Goal: Navigation & Orientation: Find specific page/section

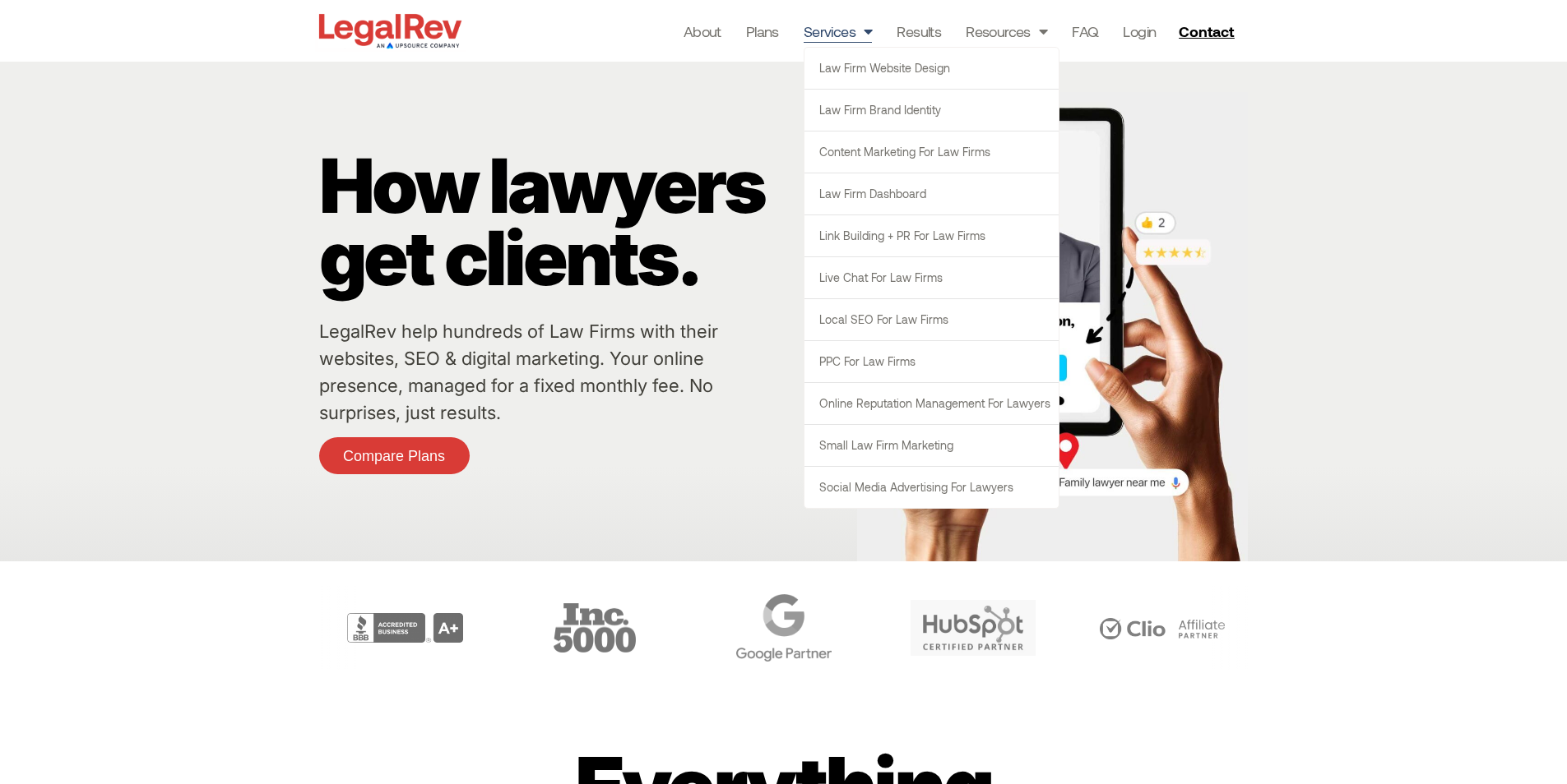
click at [852, 27] on link "Services" at bounding box center [838, 32] width 69 height 23
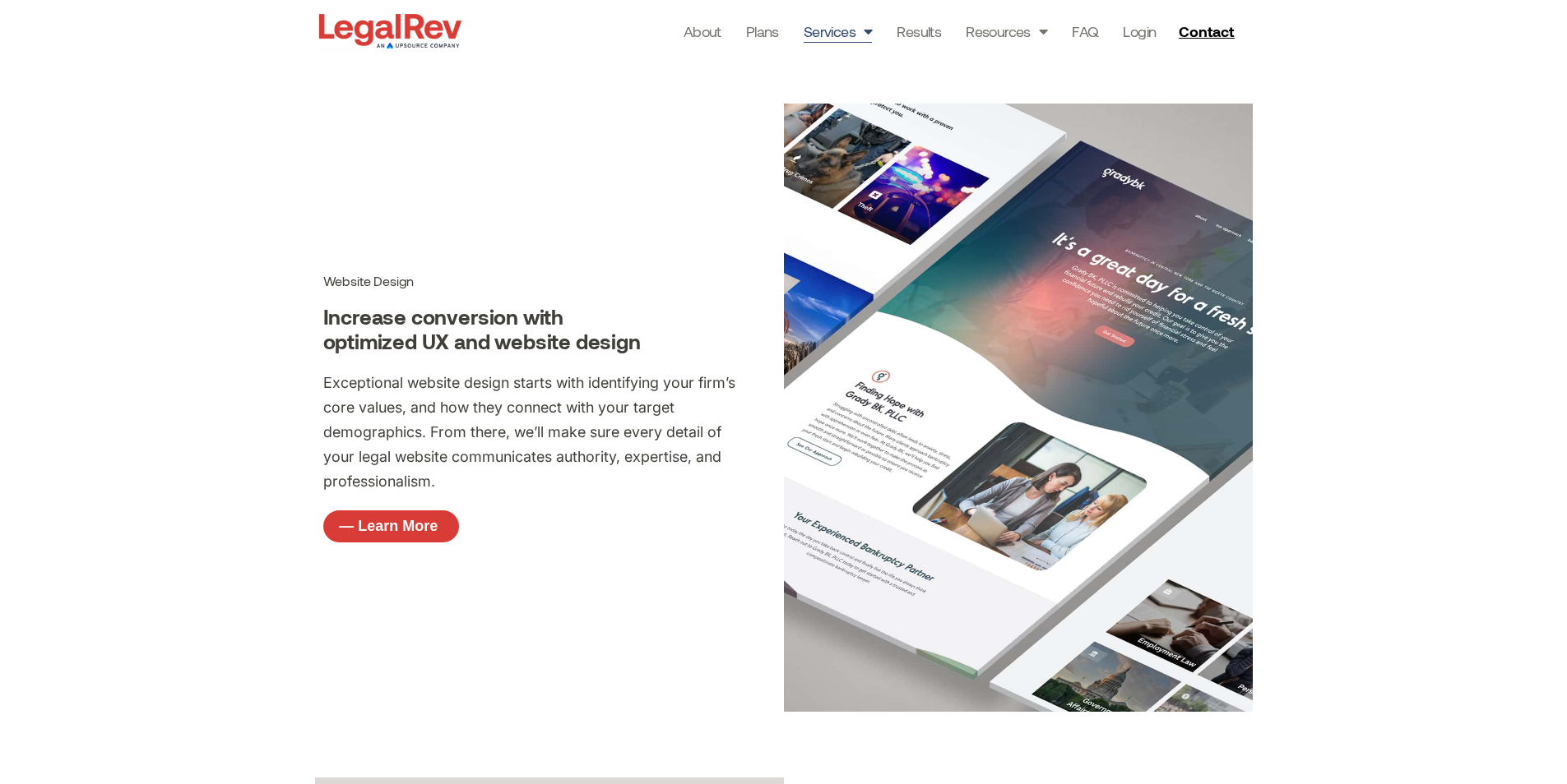
scroll to position [1151, 0]
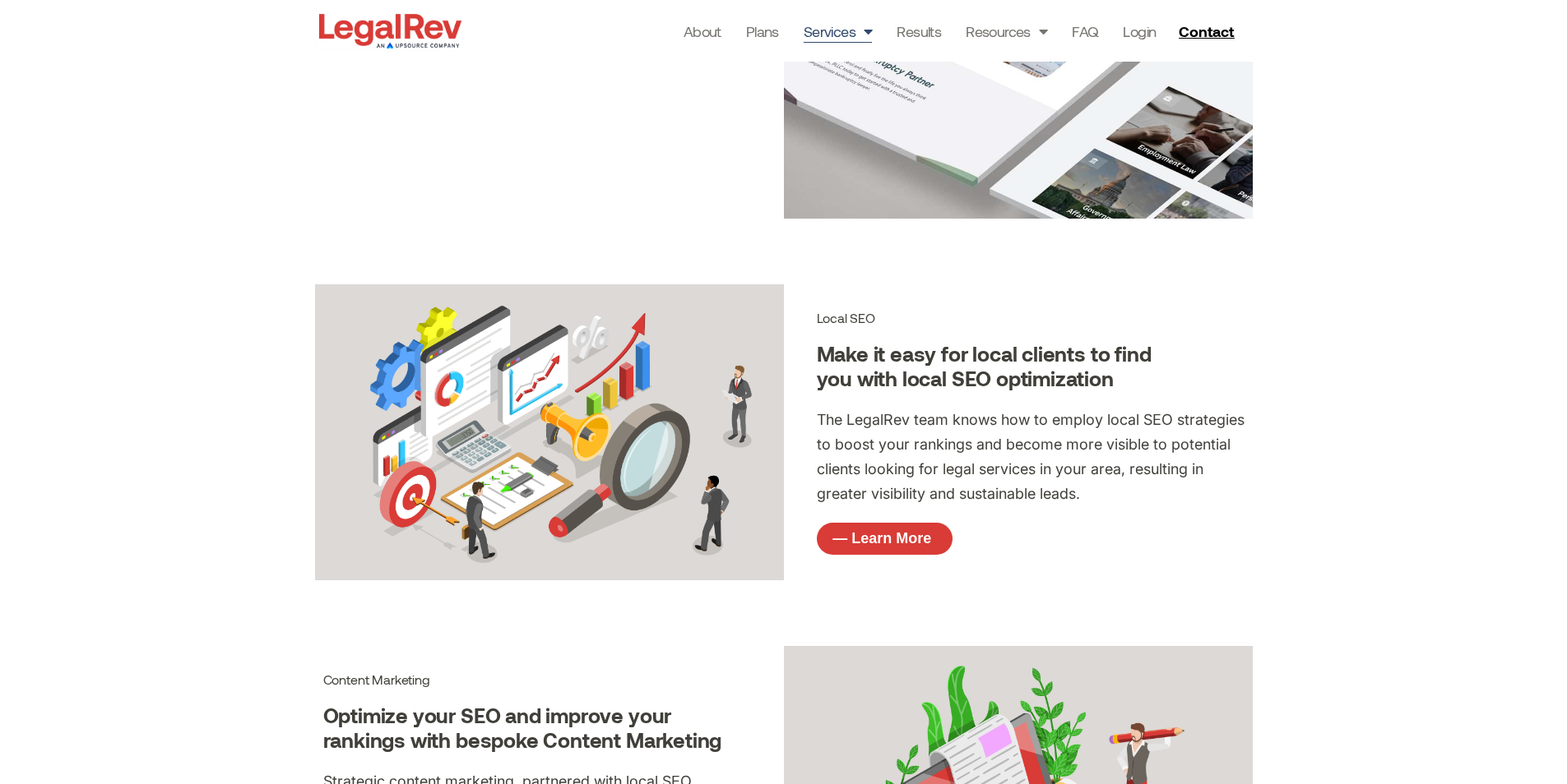
click at [371, 28] on img at bounding box center [390, 31] width 150 height 42
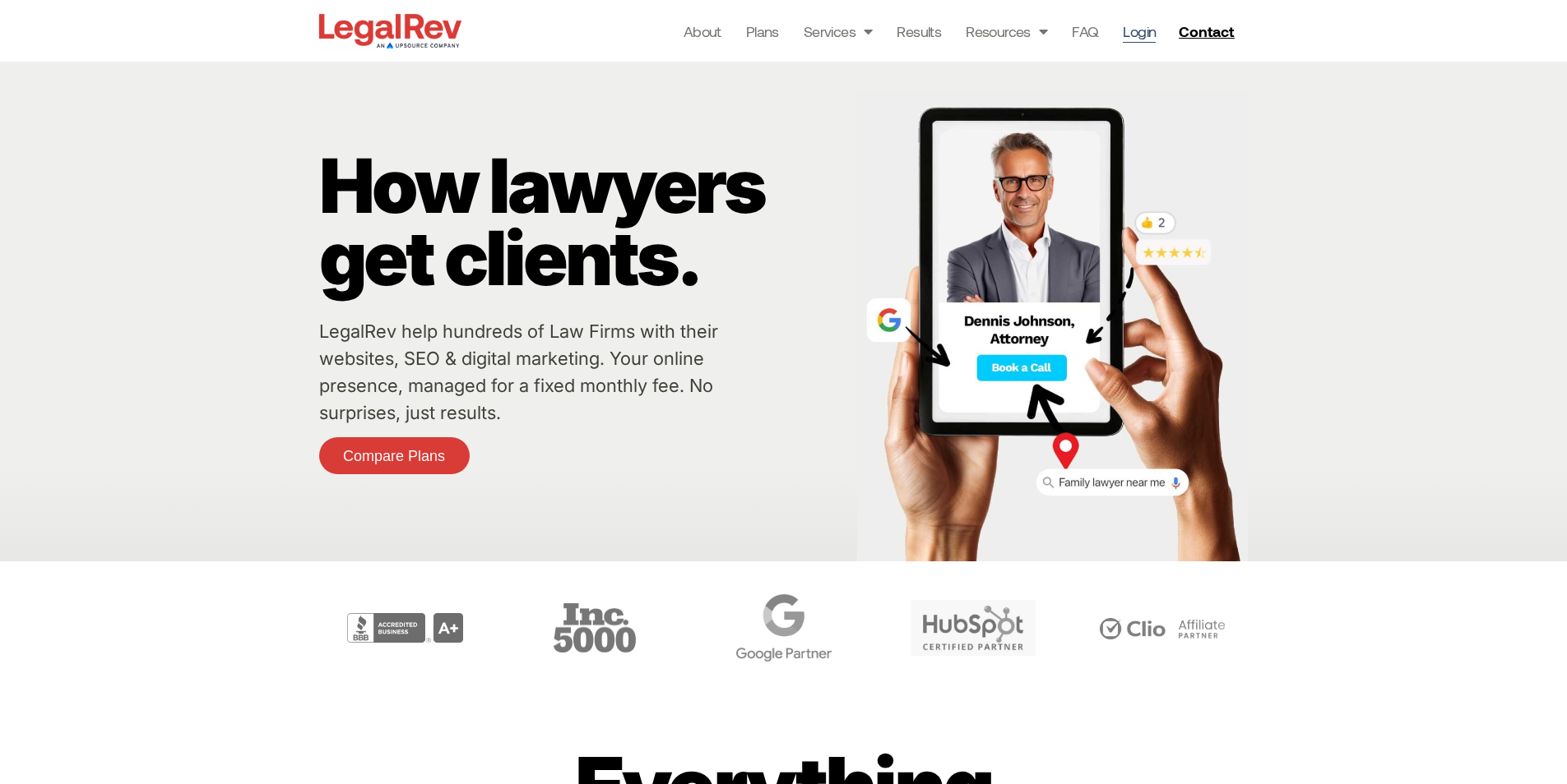
click at [1151, 28] on link "Login" at bounding box center [1139, 32] width 33 height 23
